Goal: Task Accomplishment & Management: Use online tool/utility

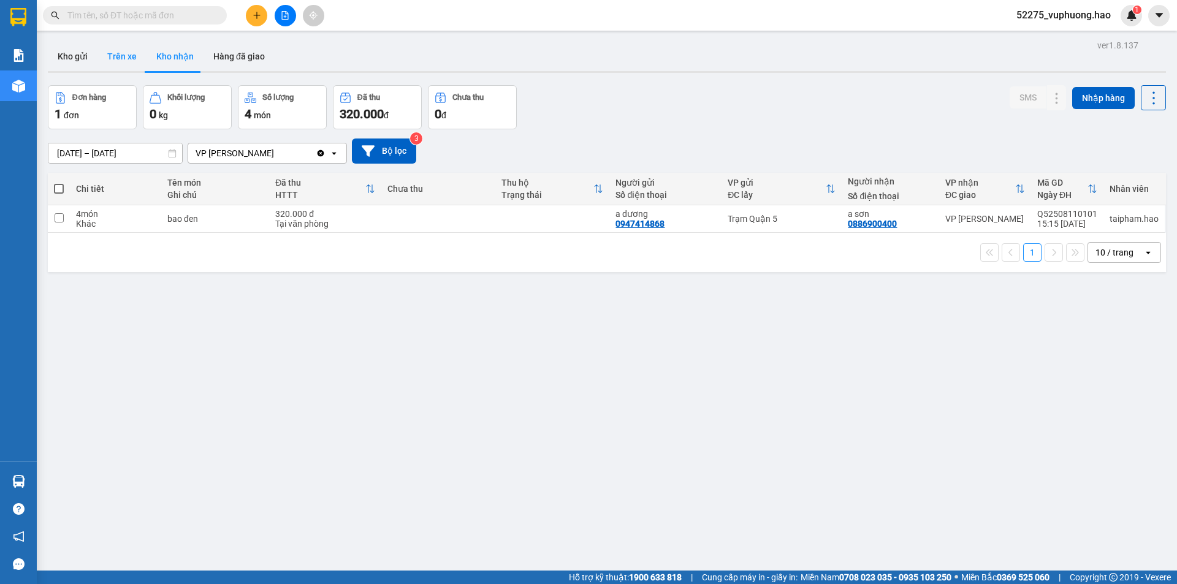
click at [122, 48] on button "Trên xe" at bounding box center [121, 56] width 49 height 29
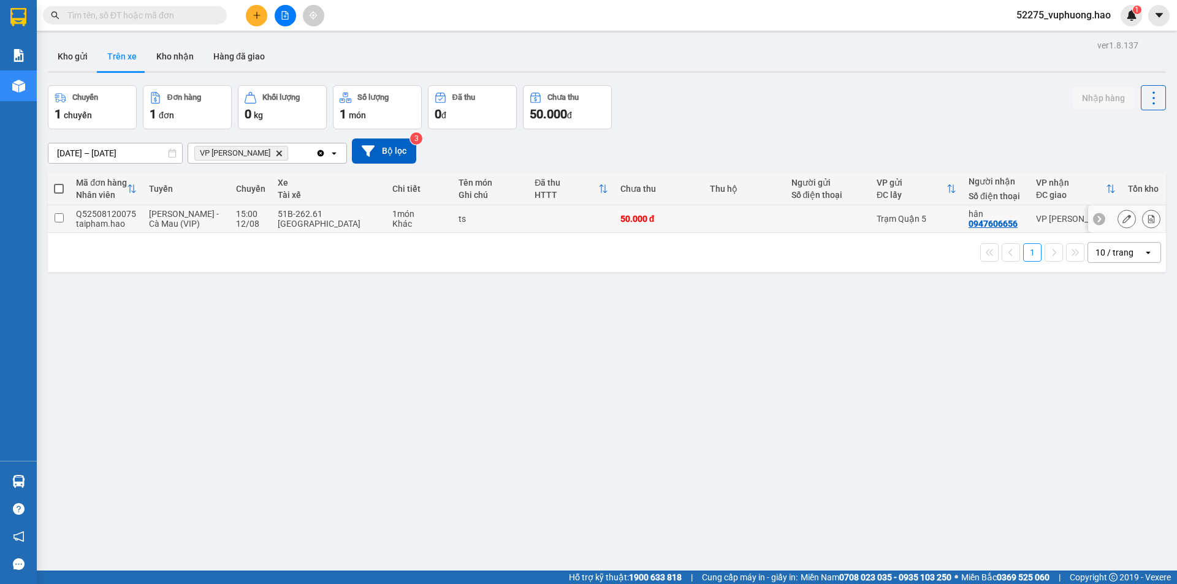
click at [1066, 229] on td "VP [PERSON_NAME]" at bounding box center [1076, 219] width 92 height 28
checkbox input "true"
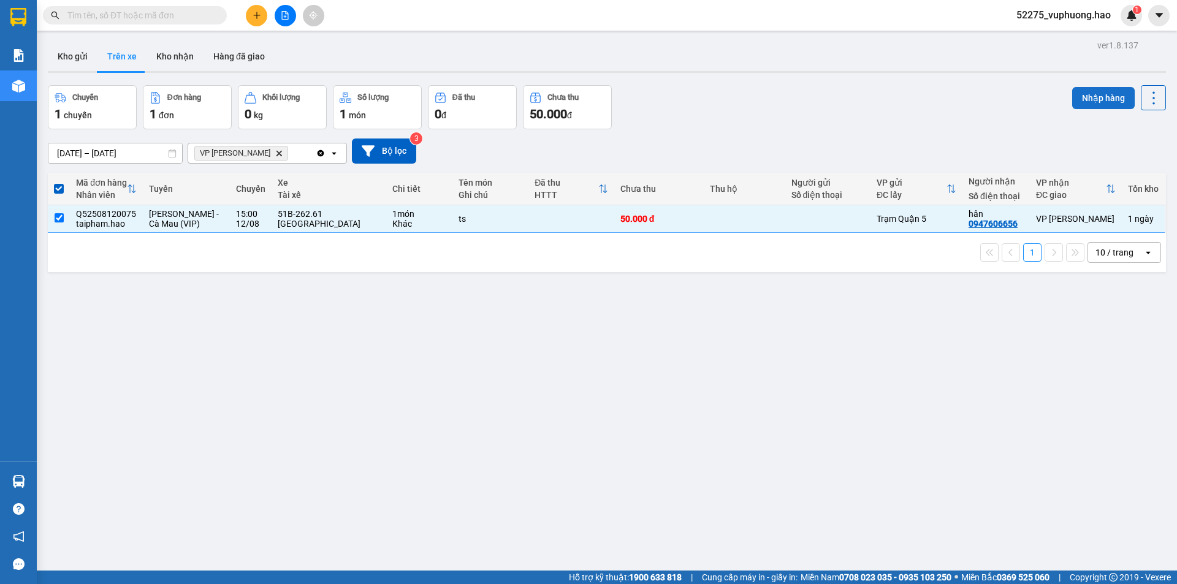
click at [1099, 90] on button "Nhập hàng" at bounding box center [1103, 98] width 63 height 22
click at [179, 54] on button "Kho nhận" at bounding box center [175, 56] width 57 height 29
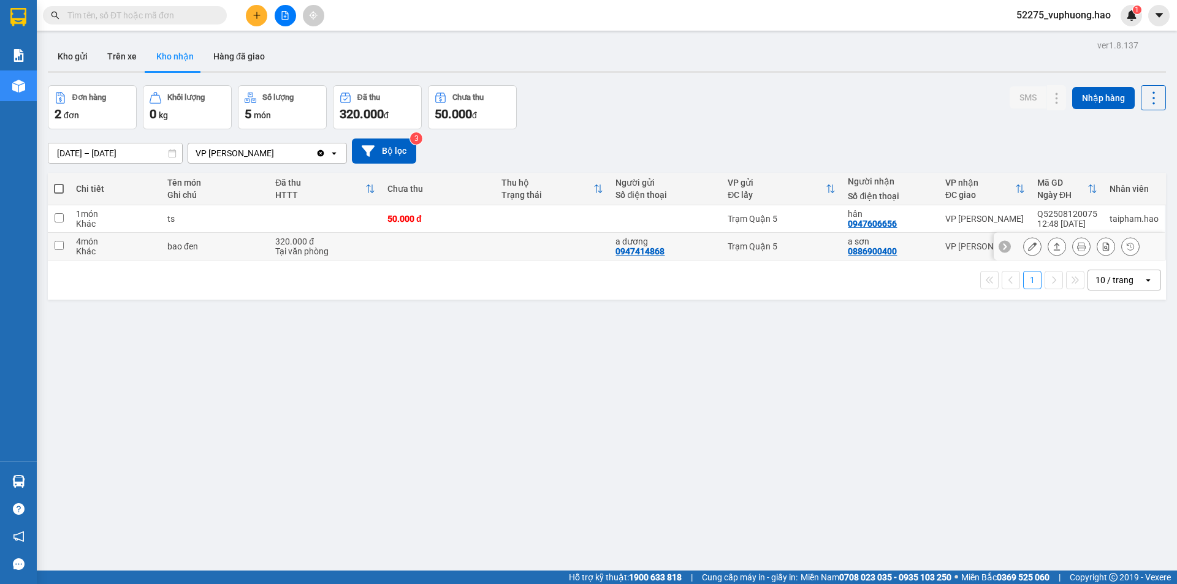
click at [1052, 248] on button at bounding box center [1057, 246] width 17 height 21
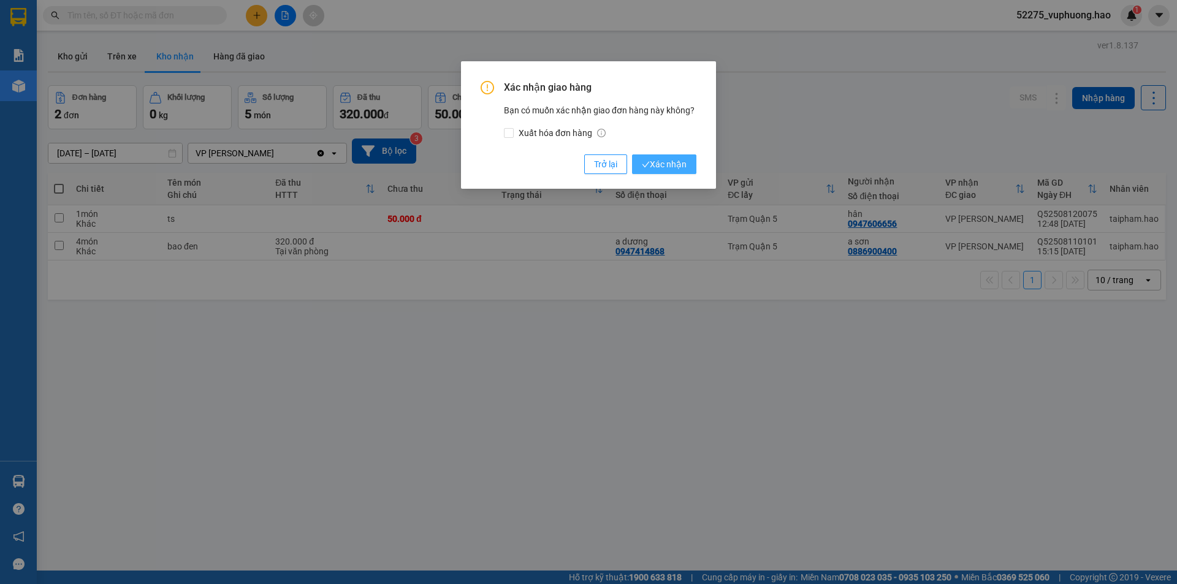
click at [663, 159] on span "Xác nhận" at bounding box center [664, 164] width 45 height 13
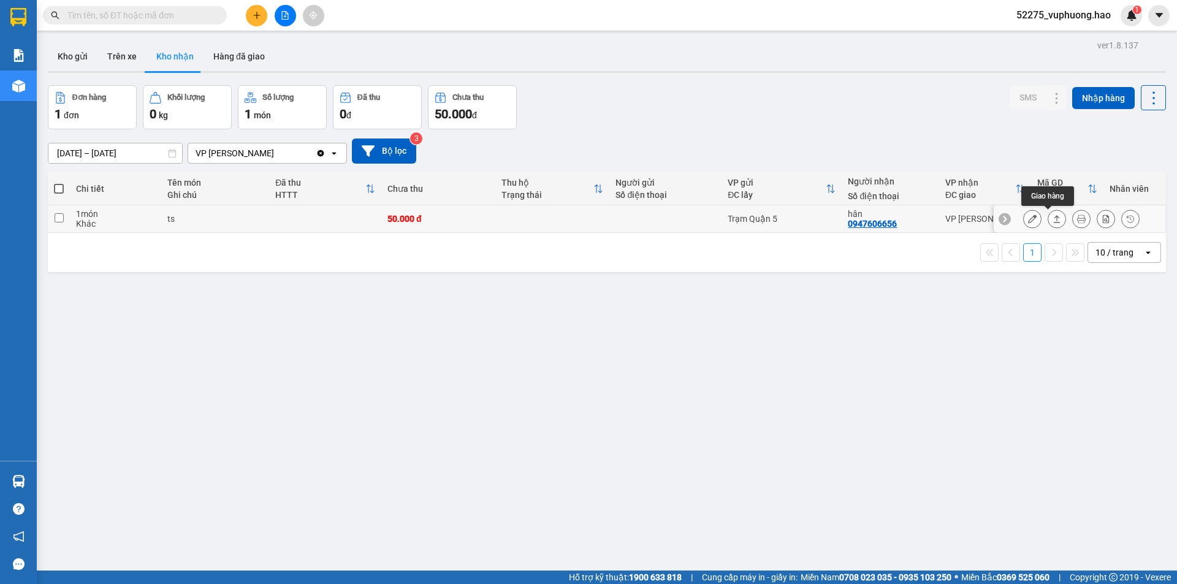
click at [1053, 221] on button at bounding box center [1057, 218] width 17 height 21
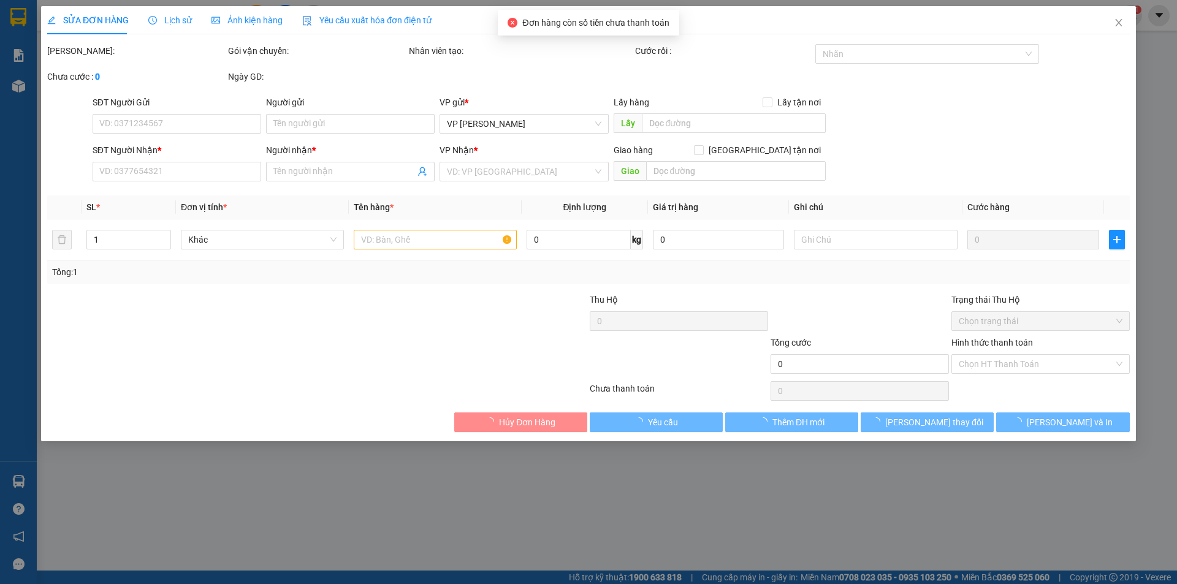
type input "0947606656"
type input "hân"
type input "50.000"
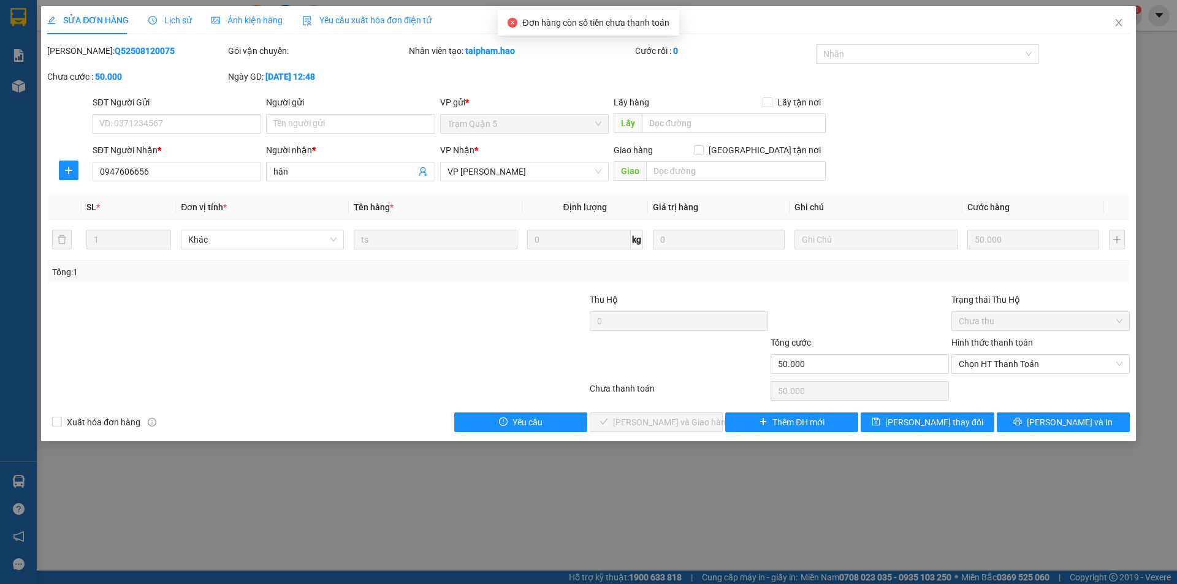
click at [1009, 353] on div "Hình thức thanh toán" at bounding box center [1041, 345] width 178 height 18
click at [1007, 365] on span "Chọn HT Thanh Toán" at bounding box center [1041, 364] width 164 height 18
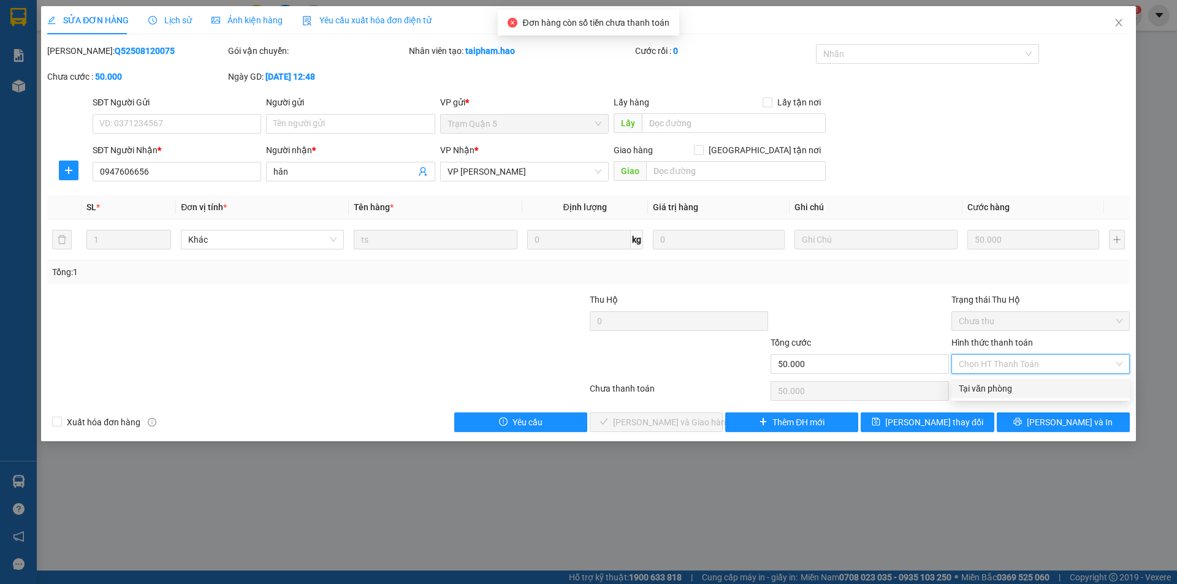
click at [1007, 389] on div "Tại văn phòng" at bounding box center [1041, 388] width 164 height 13
type input "0"
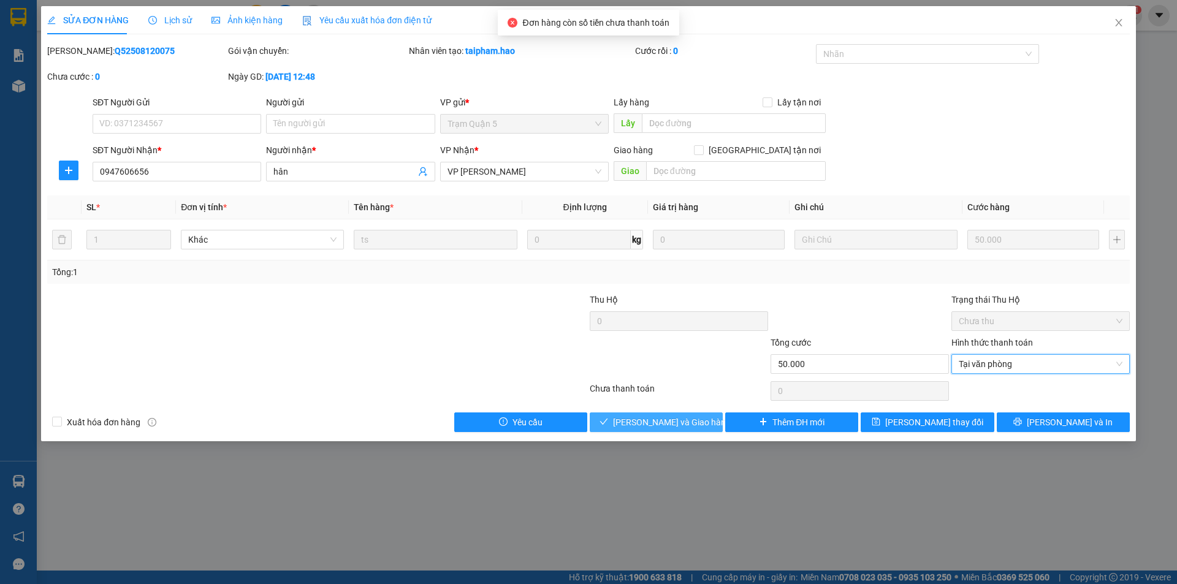
click at [689, 416] on span "[PERSON_NAME] và Giao hàng" at bounding box center [672, 422] width 118 height 13
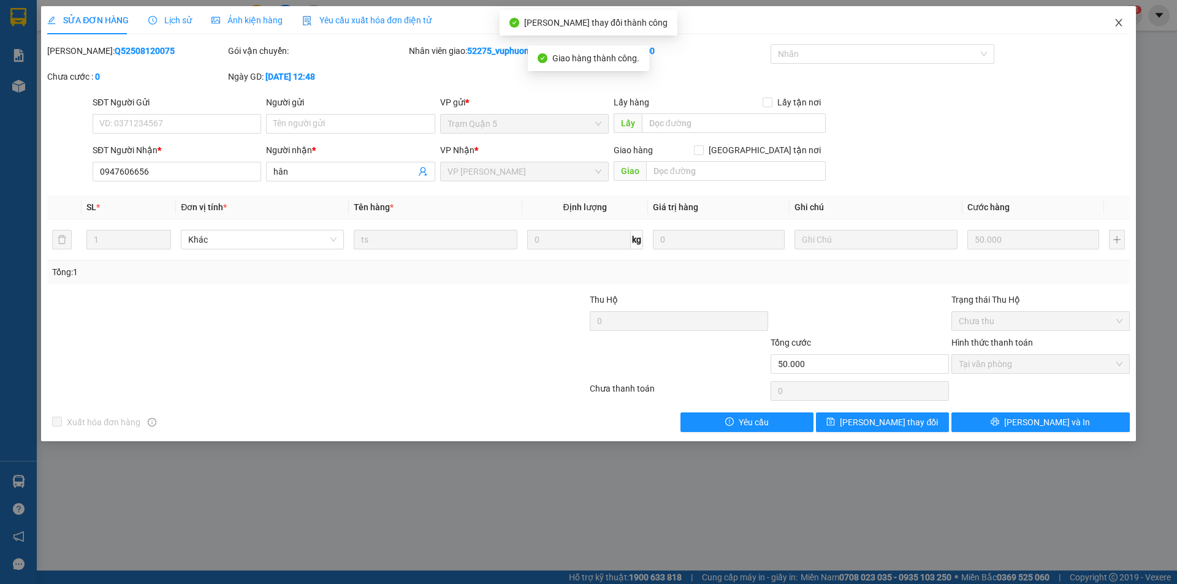
click at [1117, 21] on icon "close" at bounding box center [1118, 22] width 7 height 7
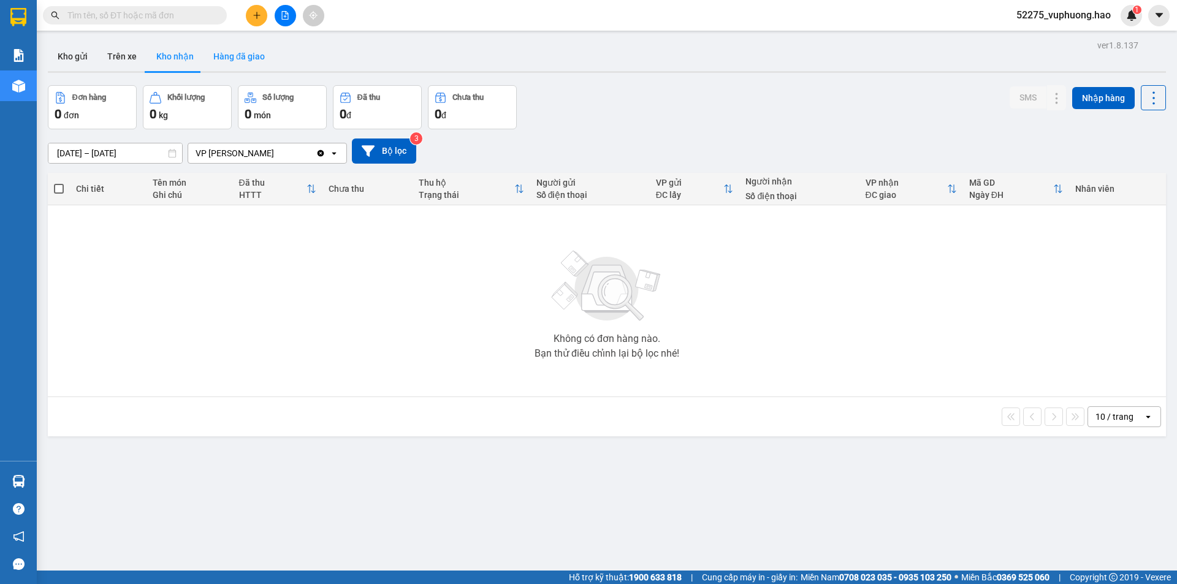
click at [242, 58] on button "Hàng đã giao" at bounding box center [239, 56] width 71 height 29
